Goal: Task Accomplishment & Management: Manage account settings

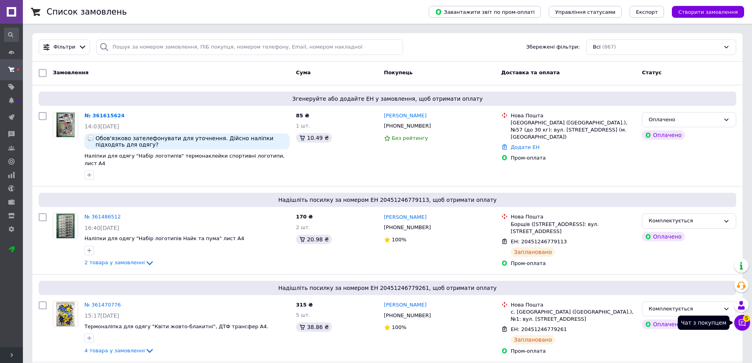
click at [741, 320] on icon at bounding box center [742, 323] width 8 height 8
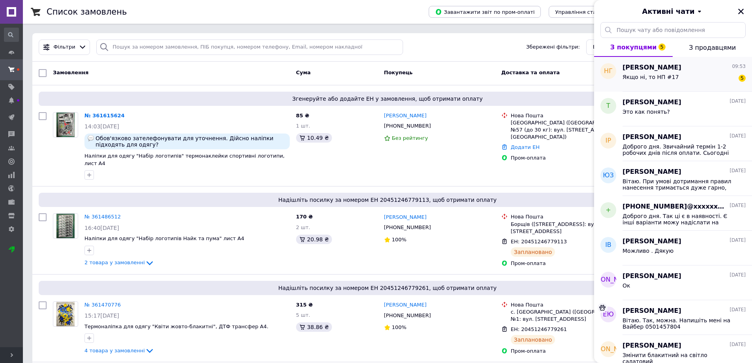
click at [657, 79] on span "Якщо ні, то НП #17" at bounding box center [651, 77] width 56 height 6
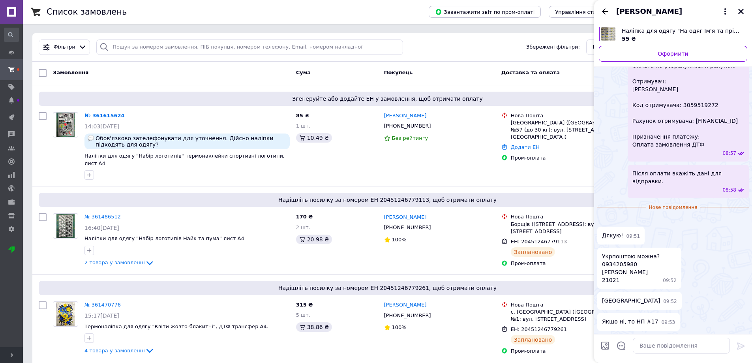
scroll to position [335, 0]
click at [668, 347] on textarea at bounding box center [681, 346] width 97 height 16
type textarea "N"
type textarea "Так можна Укрпошта"
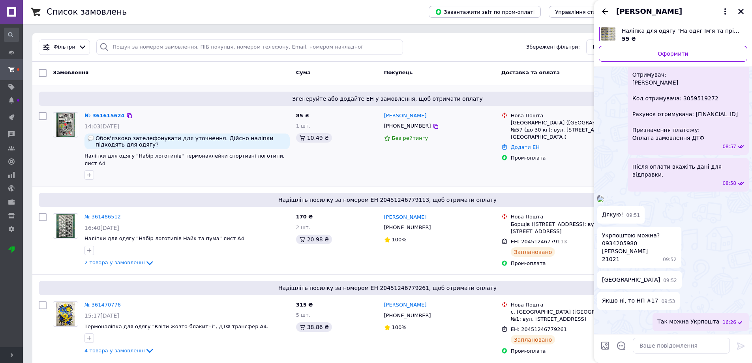
click at [443, 167] on div "[PERSON_NAME] [PHONE_NUMBER] Без рейтингу" at bounding box center [439, 146] width 117 height 74
click at [743, 8] on icon "Закрити" at bounding box center [741, 11] width 7 height 7
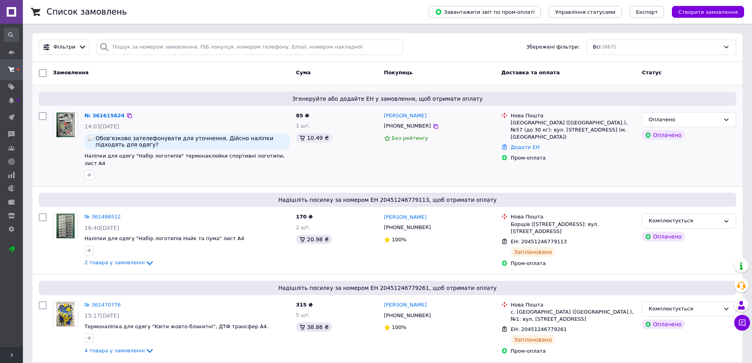
click at [97, 119] on div "№ 361615624" at bounding box center [105, 115] width 42 height 9
click at [97, 115] on link "№ 361615624" at bounding box center [105, 116] width 40 height 6
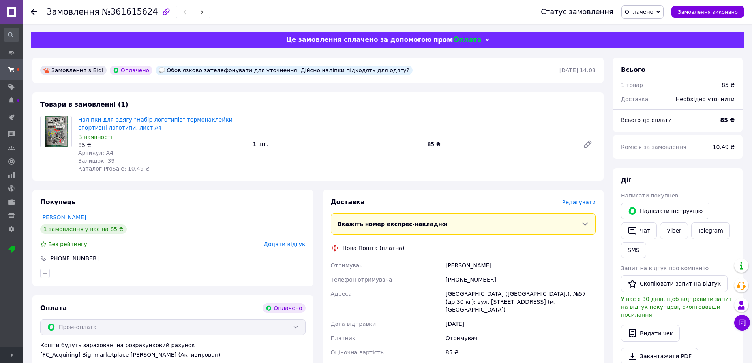
click at [664, 11] on span "Оплачено" at bounding box center [643, 11] width 42 height 13
click at [662, 24] on li "Прийнято" at bounding box center [653, 28] width 62 height 12
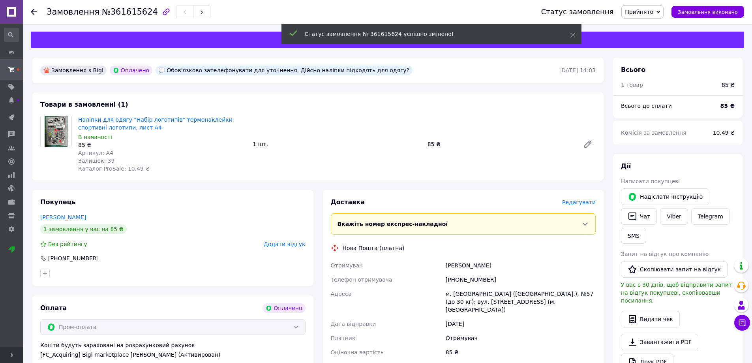
click at [660, 12] on icon at bounding box center [659, 12] width 4 height 2
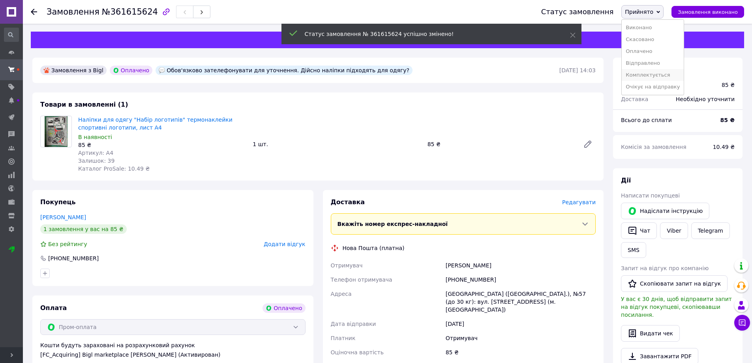
click at [666, 75] on li "Комплектується" at bounding box center [653, 75] width 62 height 12
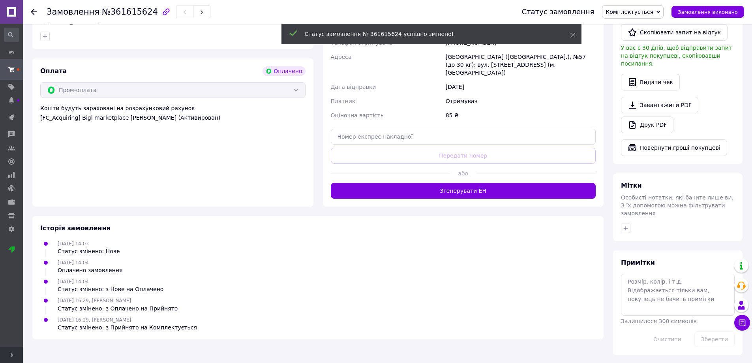
scroll to position [223, 0]
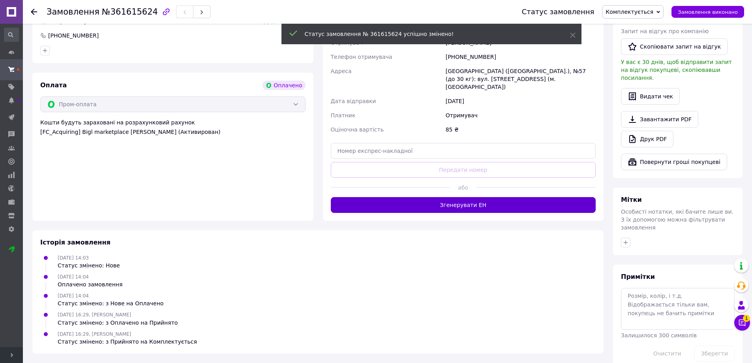
click at [473, 197] on button "Згенерувати ЕН" at bounding box center [463, 205] width 265 height 16
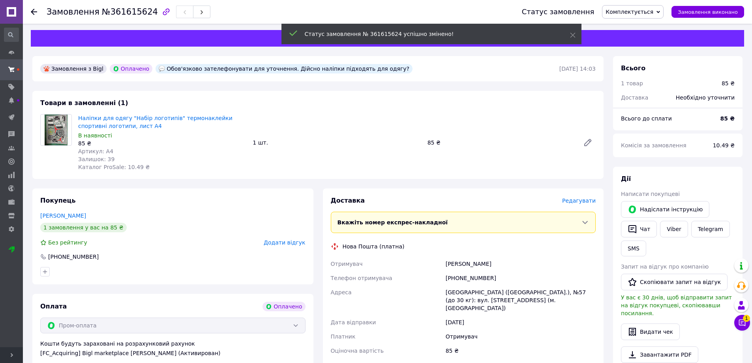
scroll to position [0, 0]
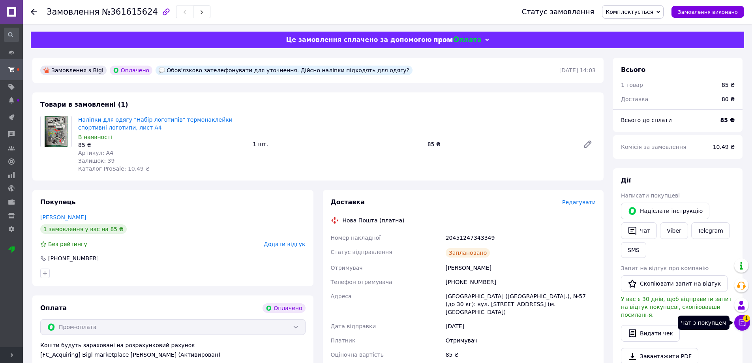
click at [741, 317] on button "Чат з покупцем 1" at bounding box center [742, 323] width 16 height 16
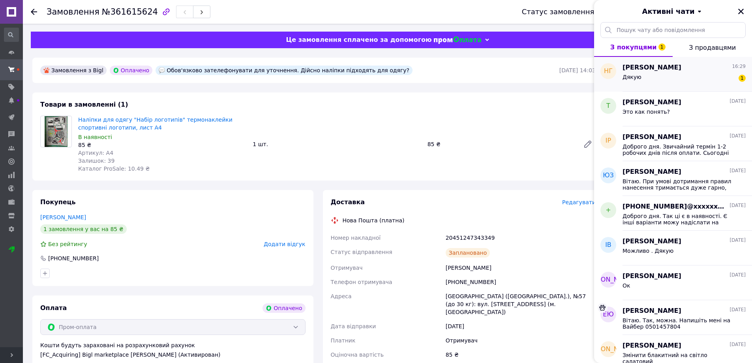
click at [682, 77] on div "Дякую 1" at bounding box center [684, 78] width 123 height 13
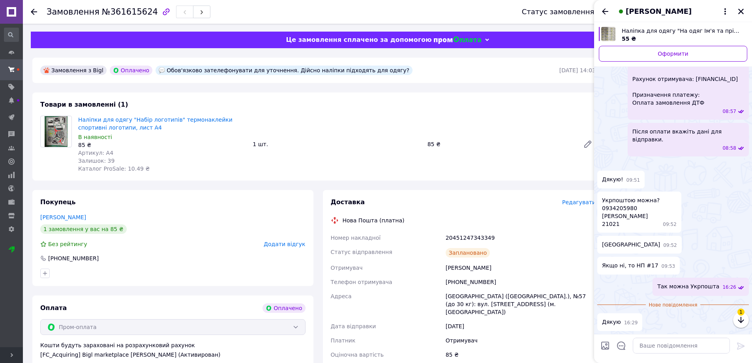
scroll to position [377, 0]
drag, startPoint x: 12, startPoint y: 99, endPoint x: 21, endPoint y: 99, distance: 8.7
click at [13, 99] on icon at bounding box center [11, 100] width 6 height 6
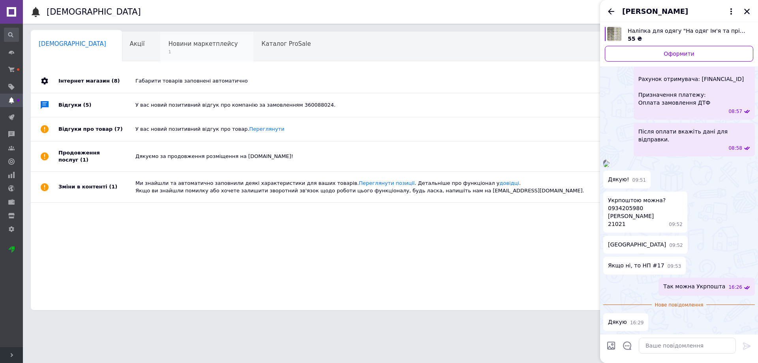
click at [168, 53] on span "1" at bounding box center [203, 52] width 70 height 6
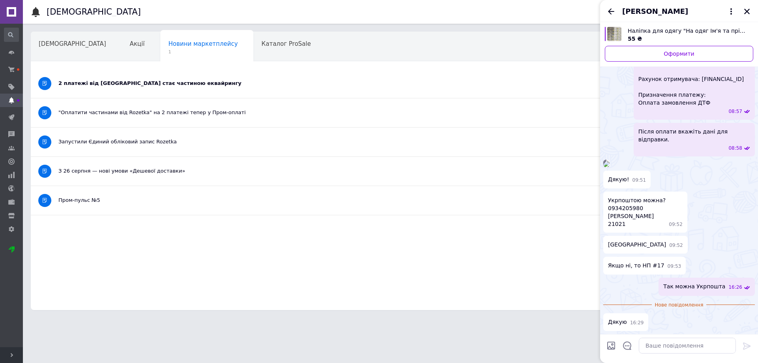
click at [145, 86] on div "2 платежі від [GEOGRAPHIC_DATA] стає частиною еквайрингу" at bounding box center [360, 83] width 605 height 7
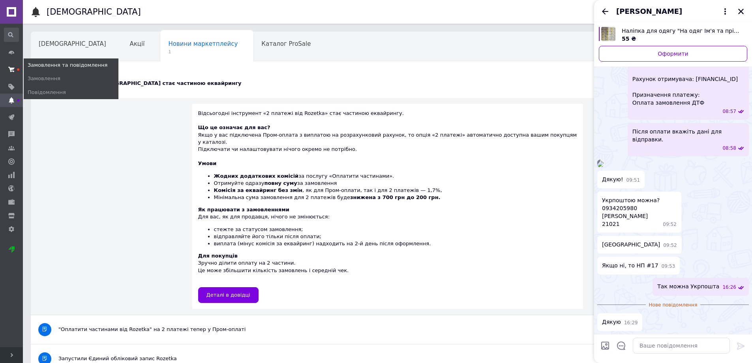
click at [13, 69] on use at bounding box center [11, 69] width 6 height 5
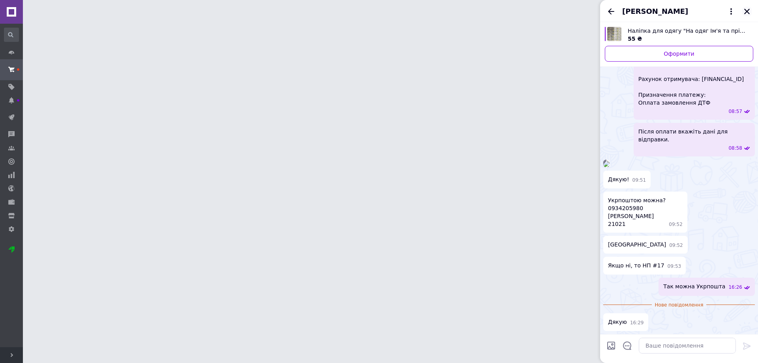
click at [748, 10] on icon "Закрити" at bounding box center [747, 11] width 7 height 7
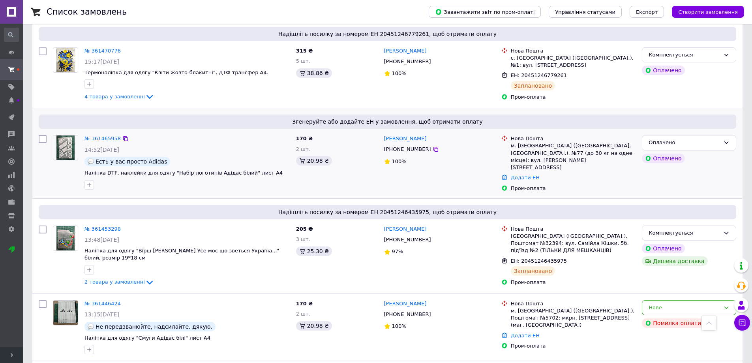
scroll to position [276, 0]
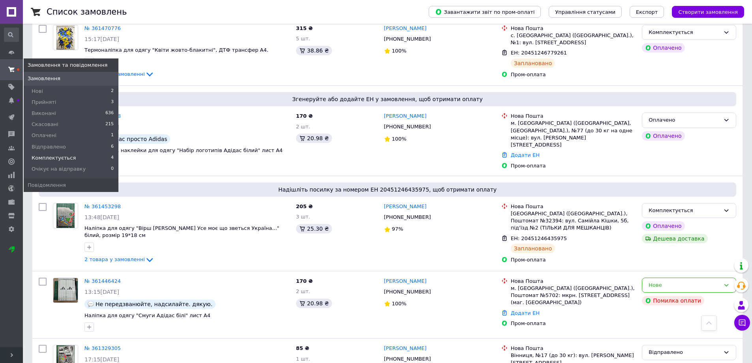
click at [70, 155] on li "Комплектується 4" at bounding box center [71, 157] width 95 height 11
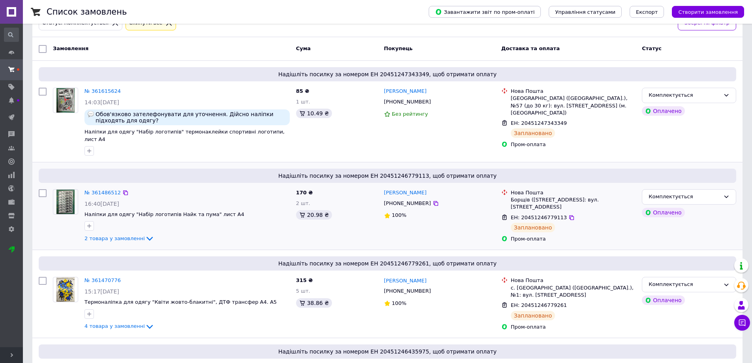
scroll to position [124, 0]
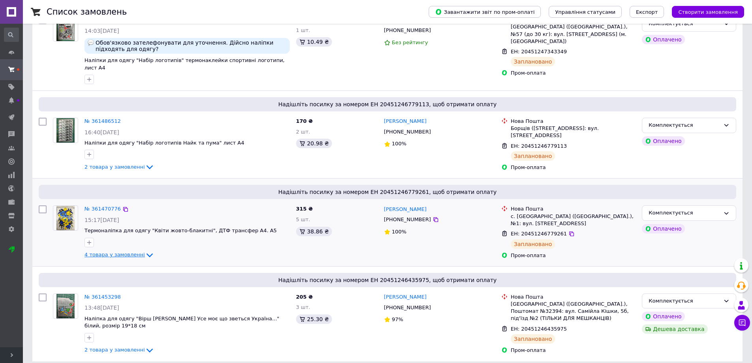
click at [147, 253] on icon at bounding box center [150, 255] width 6 height 4
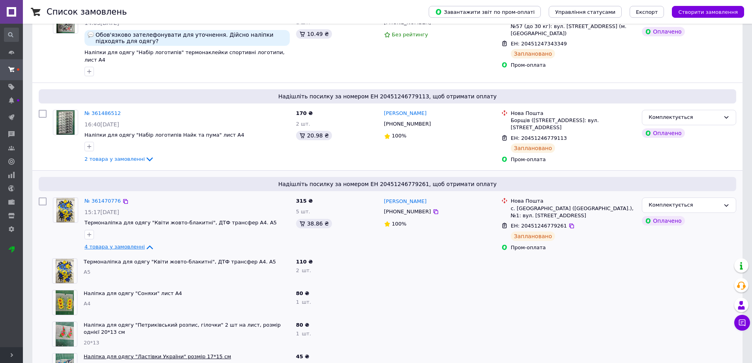
scroll to position [92, 0]
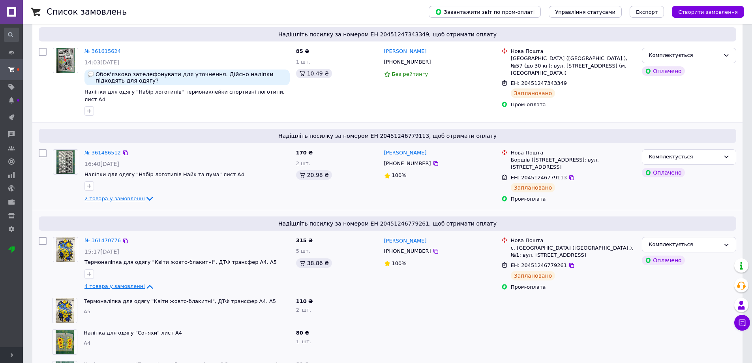
click at [145, 194] on icon at bounding box center [149, 198] width 9 height 9
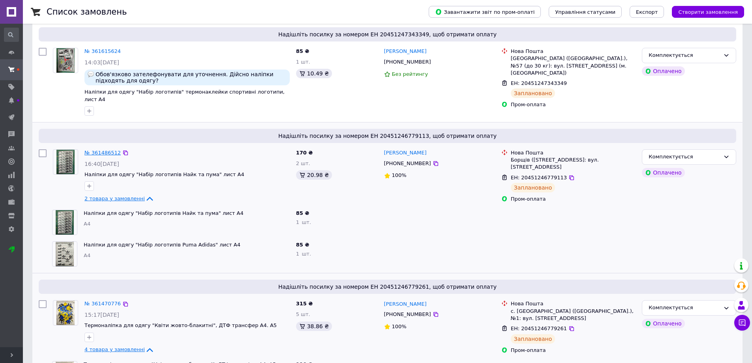
click at [103, 150] on link "№ 361486512" at bounding box center [103, 153] width 36 height 6
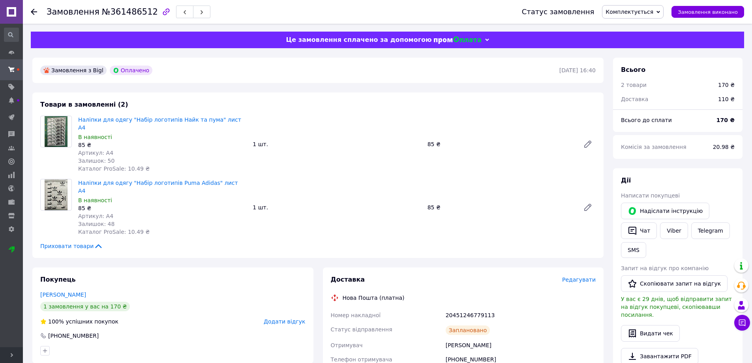
click at [647, 9] on span "Комплектується" at bounding box center [630, 12] width 48 height 6
click at [661, 86] on li "Очікує на відправку" at bounding box center [634, 87] width 62 height 12
